Goal: Find specific page/section: Locate a particular part of the current website

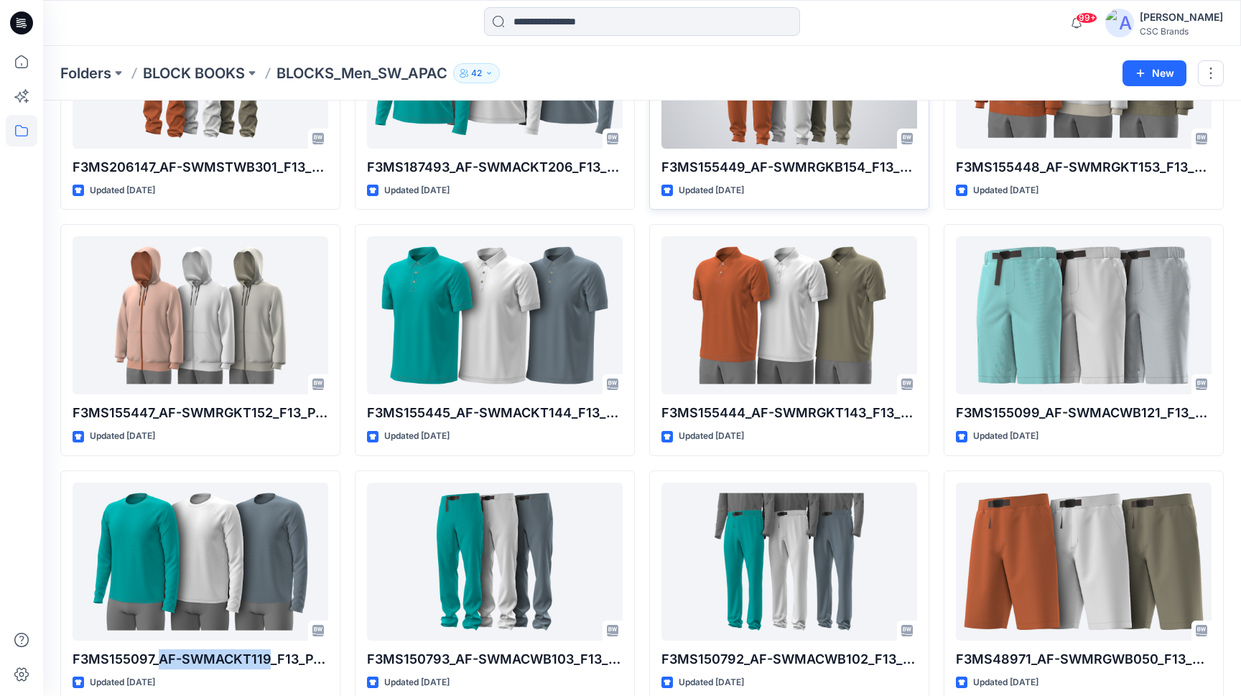
scroll to position [430, 0]
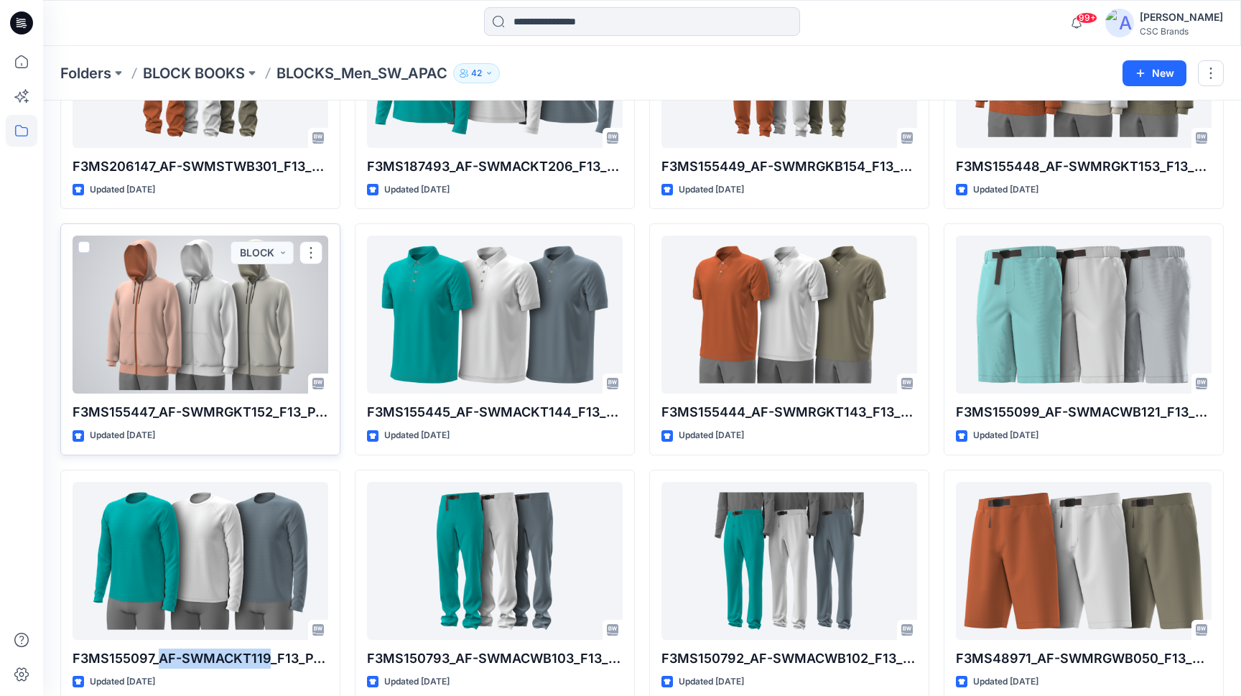
click at [142, 317] on div at bounding box center [201, 315] width 256 height 158
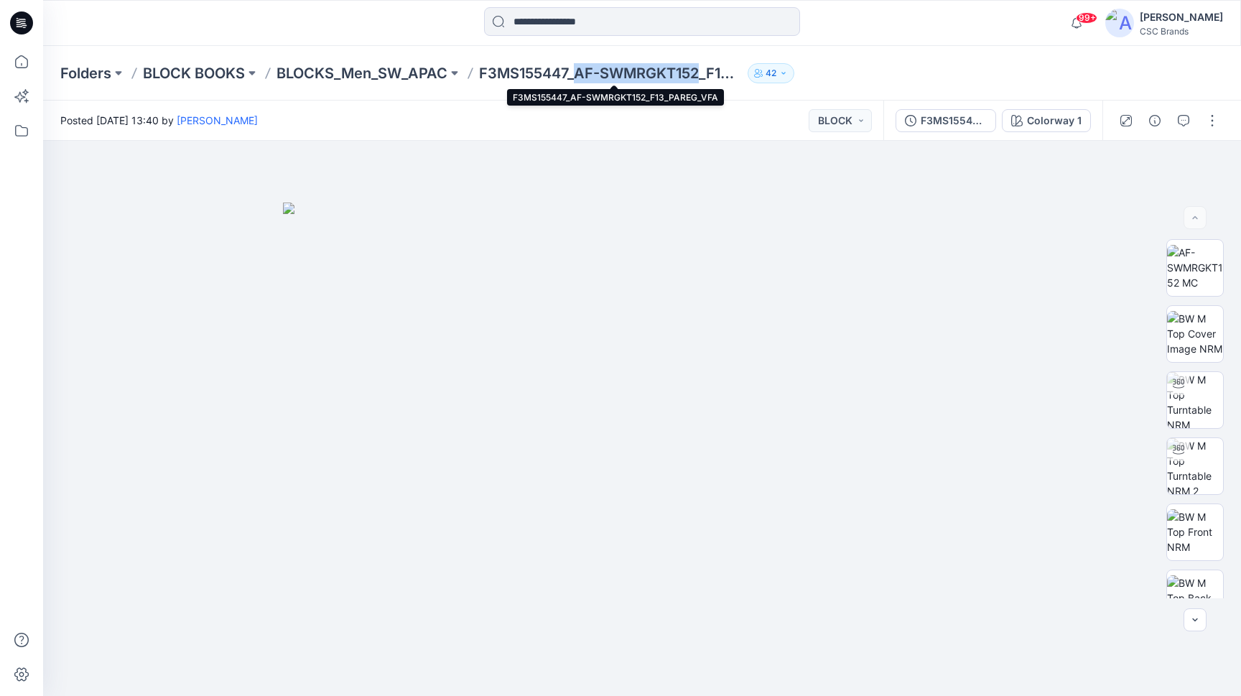
drag, startPoint x: 579, startPoint y: 75, endPoint x: 702, endPoint y: 78, distance: 122.9
click at [702, 78] on p "F3MS155447_AF-SWMRGKT152_F13_PAREG_VFA" at bounding box center [610, 73] width 263 height 20
copy p "AF-SWMRGKT152"
click at [606, 93] on div "Folders BLOCK BOOKS BLOCKS_Men_SW_APAC F3MS155447_AF-SWMRGKT152_F13_PAREG_VFA 42" at bounding box center [642, 73] width 1198 height 55
drag, startPoint x: 580, startPoint y: 72, endPoint x: 702, endPoint y: 78, distance: 123.0
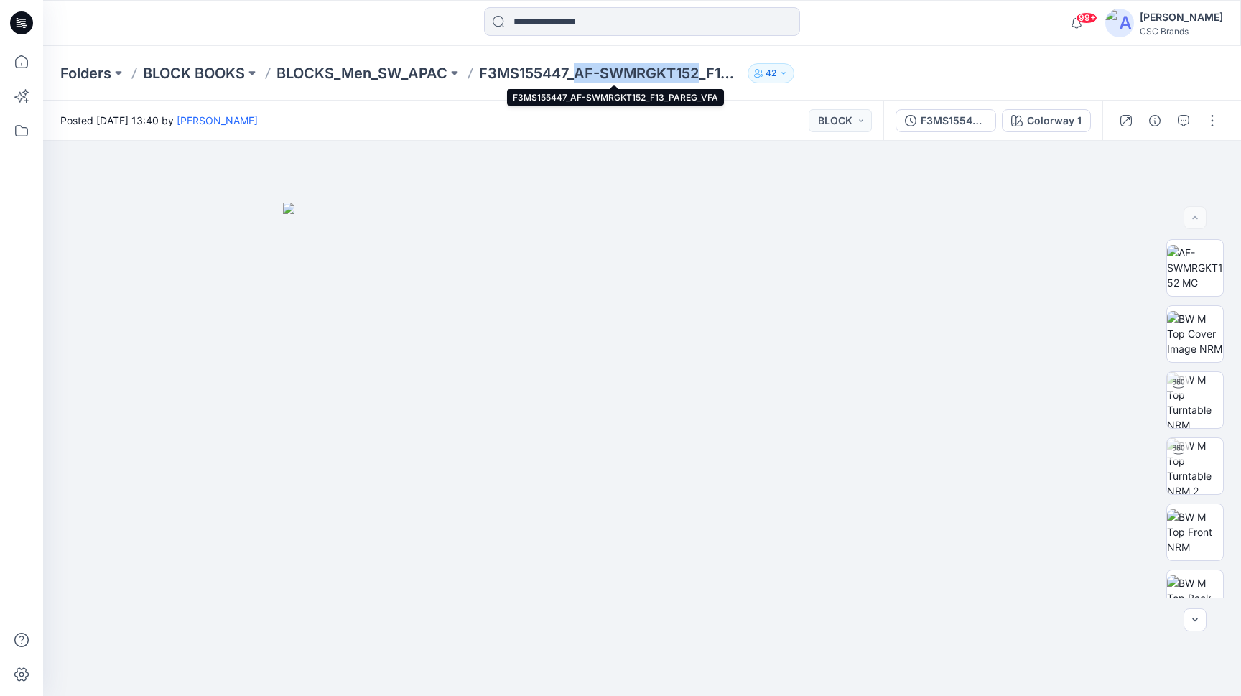
click at [702, 78] on p "F3MS155447_AF-SWMRGKT152_F13_PAREG_VFA" at bounding box center [610, 73] width 263 height 20
copy p "AF-SWMRGKT152"
click at [438, 73] on p "BLOCKS_Men_SW_APAC" at bounding box center [362, 73] width 171 height 20
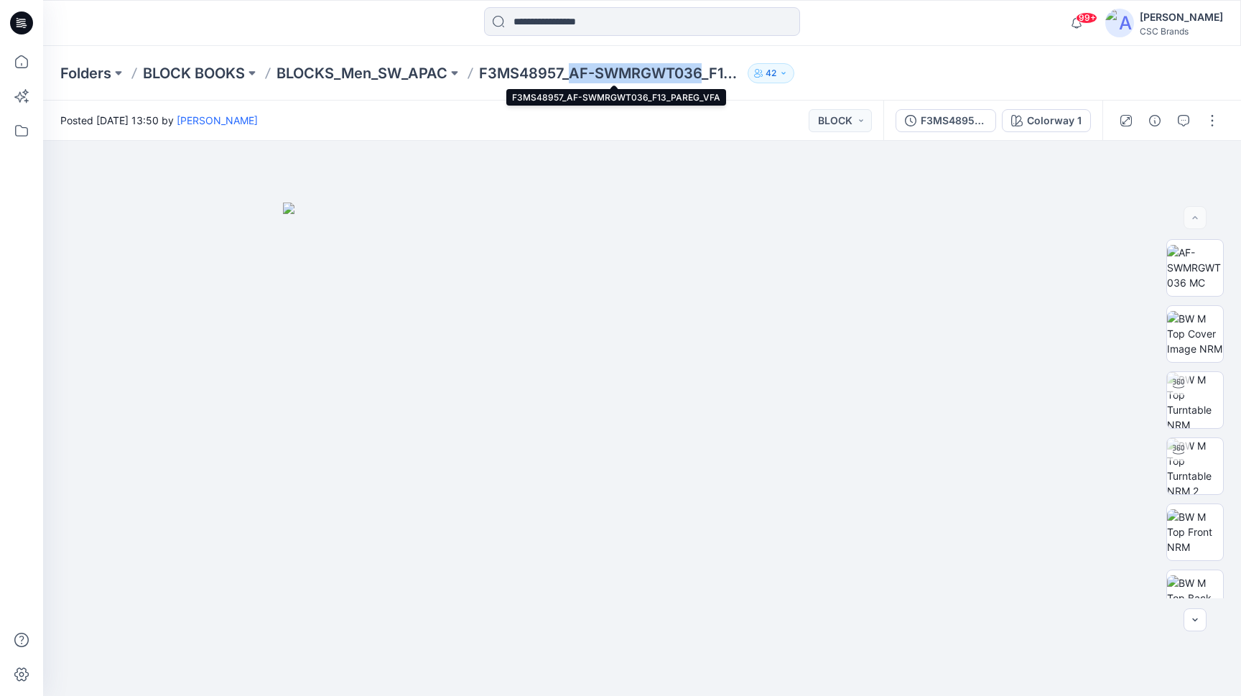
drag, startPoint x: 571, startPoint y: 73, endPoint x: 707, endPoint y: 79, distance: 135.9
click at [707, 79] on p "F3MS48957_AF-SWMRGWT036_F13_PAREG_VFA" at bounding box center [610, 73] width 263 height 20
copy p "AF-SWMRGWT036"
click at [349, 70] on p "BLOCKS_Men_SW_APAC" at bounding box center [362, 73] width 171 height 20
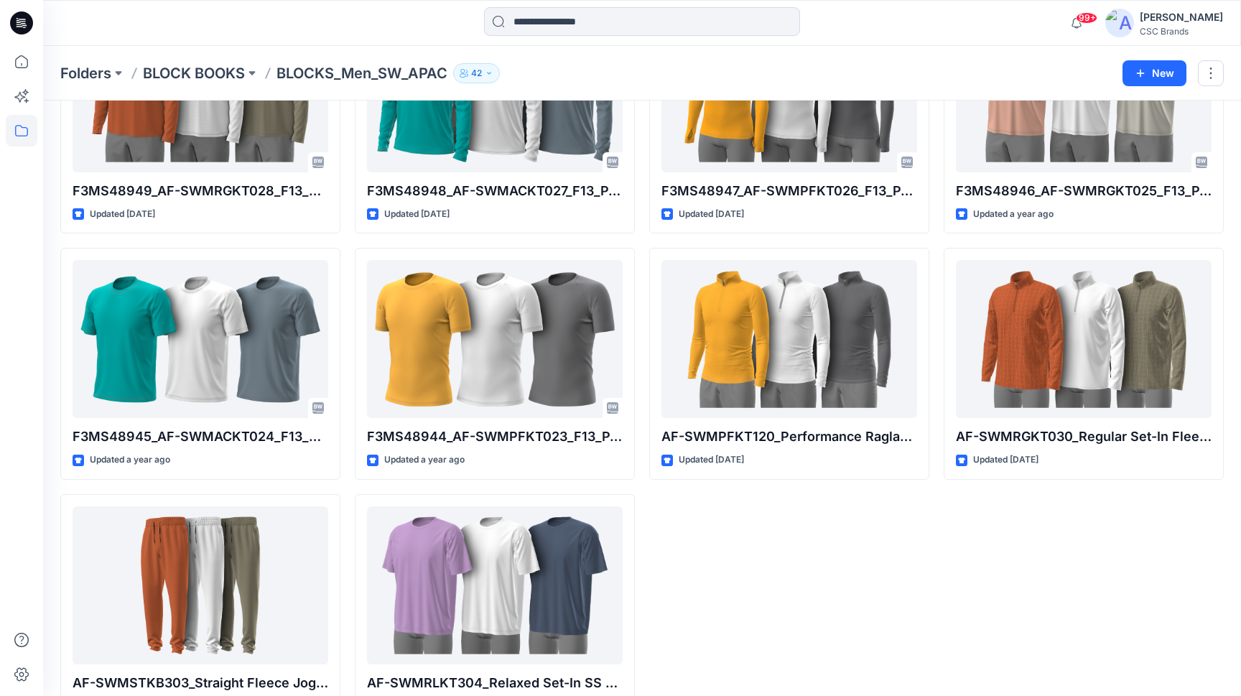
scroll to position [1634, 0]
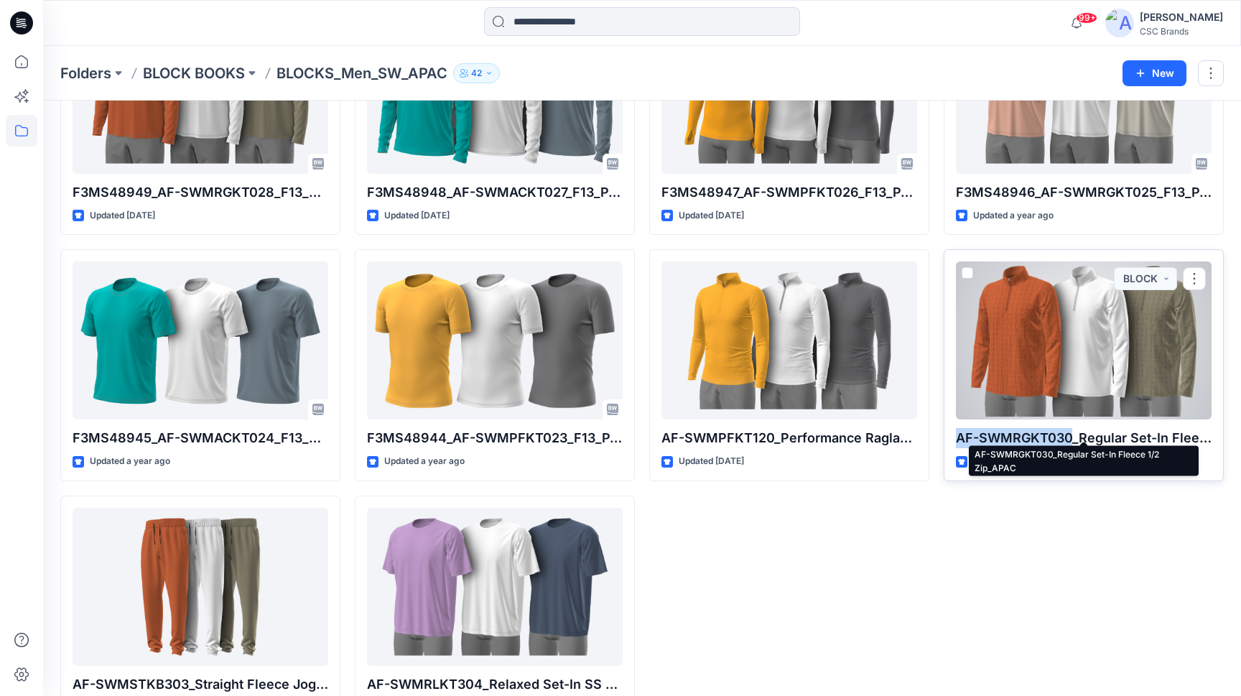
drag, startPoint x: 1072, startPoint y: 430, endPoint x: 957, endPoint y: 430, distance: 115.6
click at [957, 430] on p "AF-SWMRGKT030_Regular Set-In Fleece 1/2 Zip_APAC" at bounding box center [1084, 438] width 256 height 20
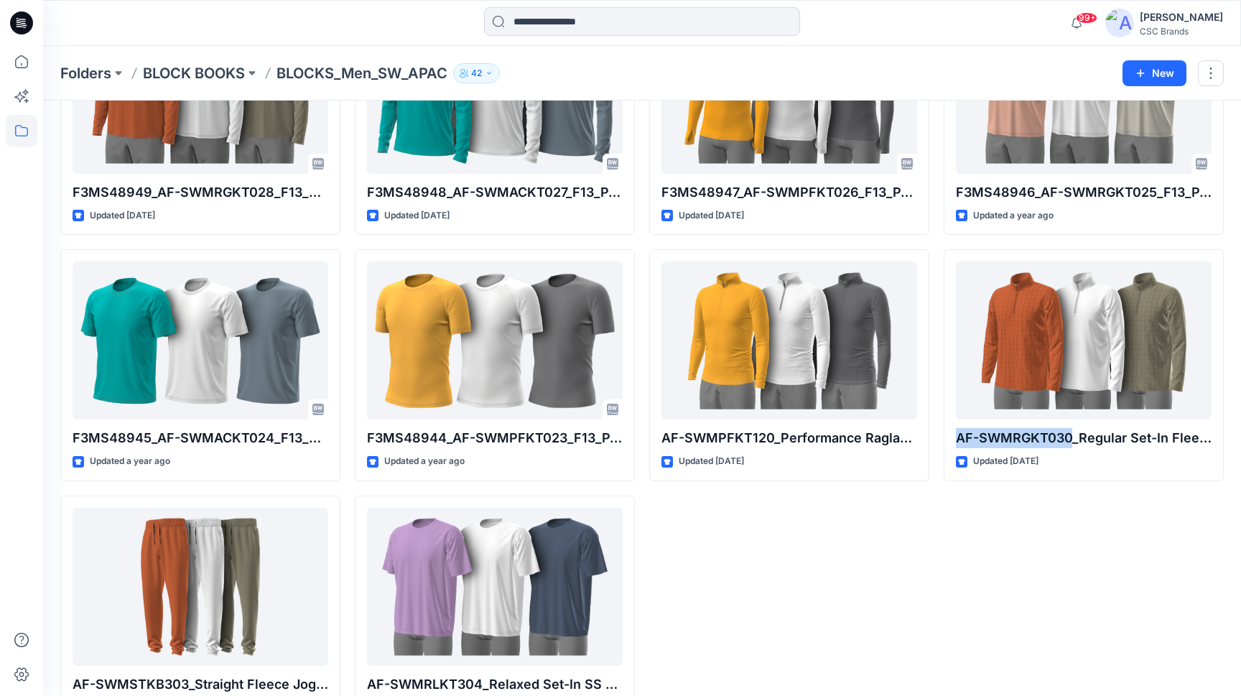
copy p "AF-SWMRGKT030"
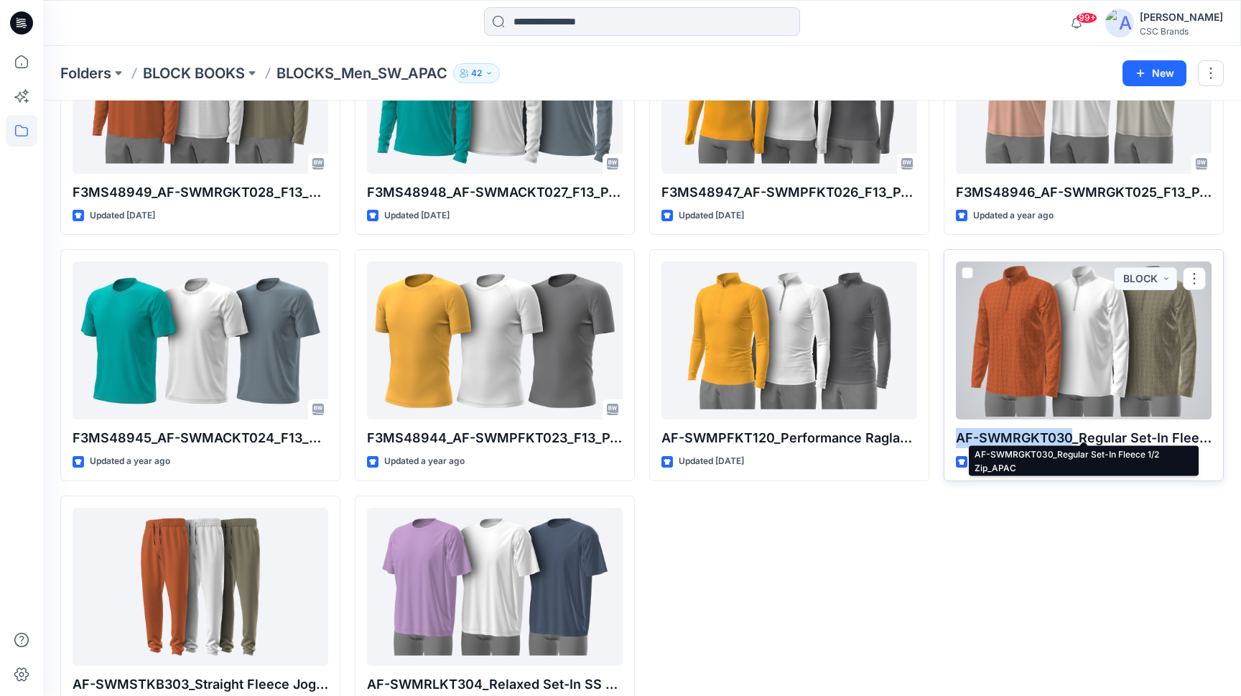
drag, startPoint x: 1048, startPoint y: 430, endPoint x: 956, endPoint y: 436, distance: 92.2
click at [957, 436] on p "AF-SWMRGKT030_Regular Set-In Fleece 1/2 Zip_APAC" at bounding box center [1084, 438] width 256 height 20
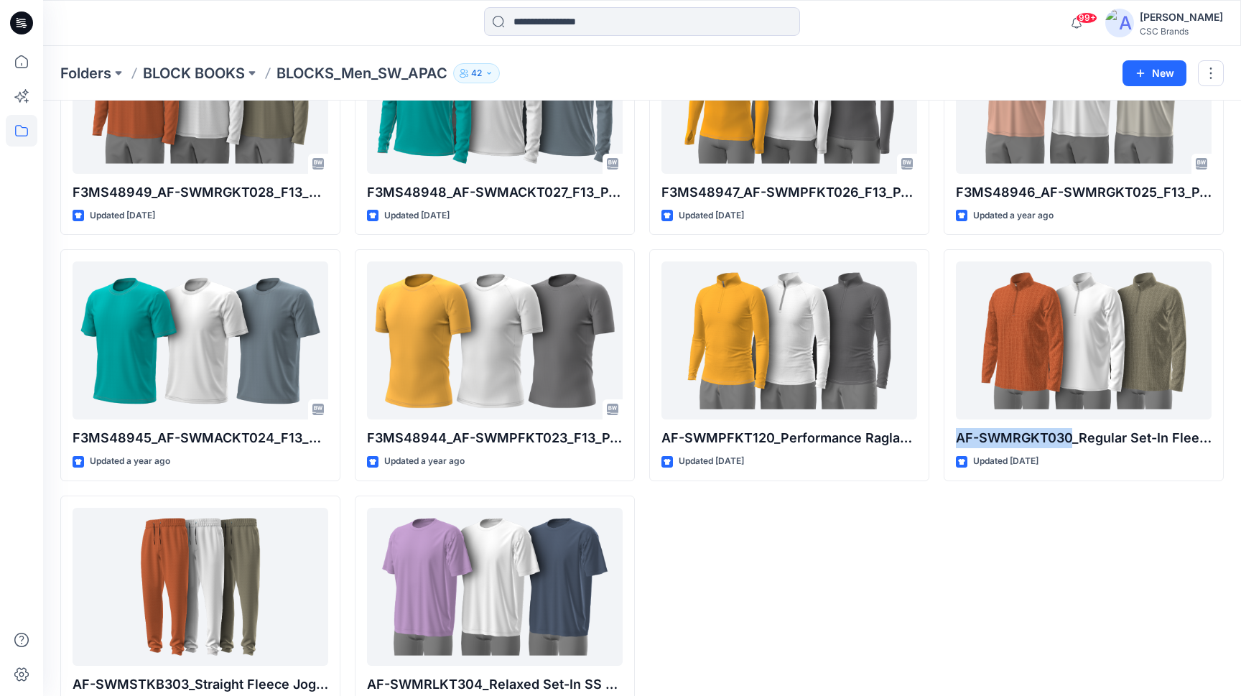
copy p "AF-SWMRGKT030"
